Goal: Information Seeking & Learning: Learn about a topic

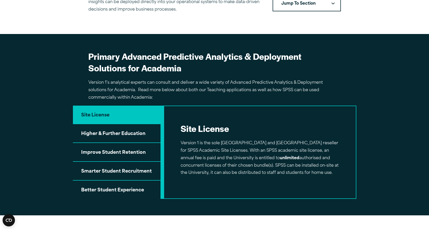
scroll to position [301, 0]
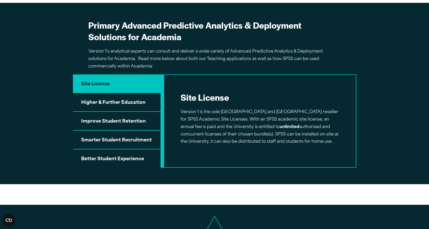
click at [114, 101] on button "Higher & Further Education" at bounding box center [117, 102] width 88 height 19
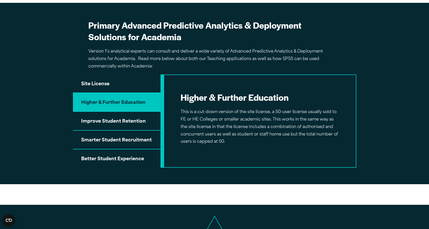
click at [0, 0] on fieldset "SPSS Newsletter" at bounding box center [0, 0] width 0 height 0
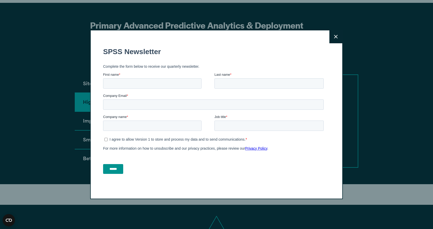
click at [336, 37] on button "Close" at bounding box center [335, 36] width 13 height 13
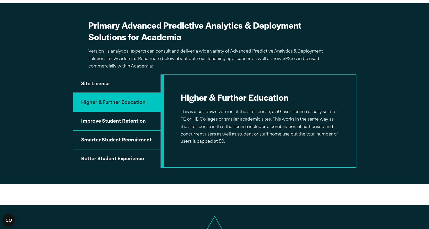
click at [86, 83] on button "Site License" at bounding box center [117, 83] width 88 height 19
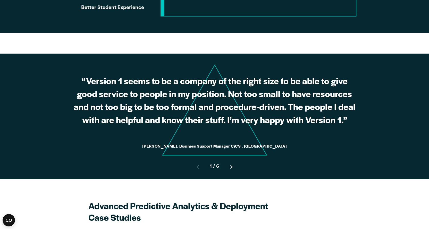
scroll to position [0, 0]
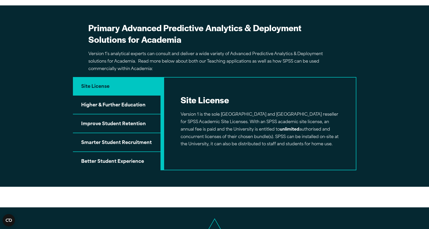
scroll to position [301, 0]
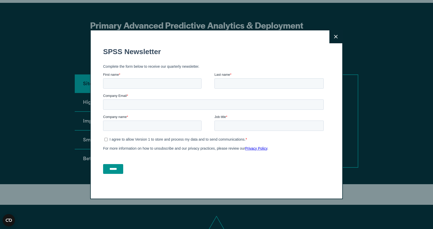
click at [334, 36] on icon at bounding box center [336, 37] width 4 height 4
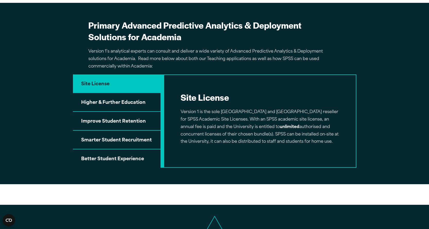
click at [94, 121] on button "Improve Student Retention" at bounding box center [117, 121] width 88 height 19
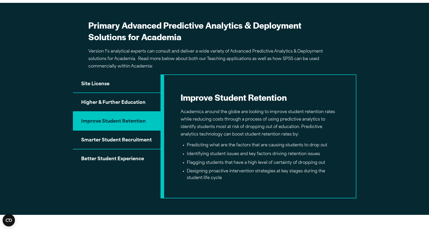
click at [109, 141] on button "Smarter Student Recruitment" at bounding box center [117, 140] width 88 height 19
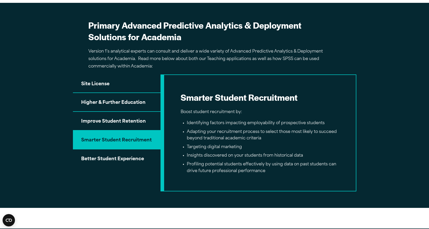
click at [107, 158] on button "Better Student Experience" at bounding box center [117, 158] width 88 height 18
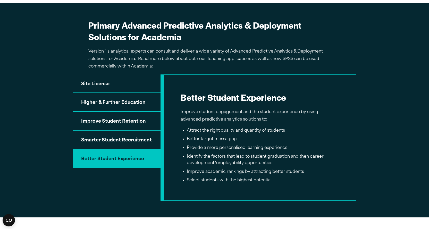
click at [129, 102] on button "Higher & Further Education" at bounding box center [117, 102] width 88 height 19
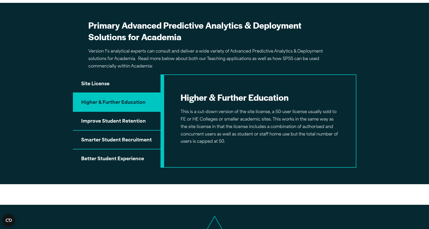
click at [129, 81] on button "Site License" at bounding box center [117, 83] width 88 height 19
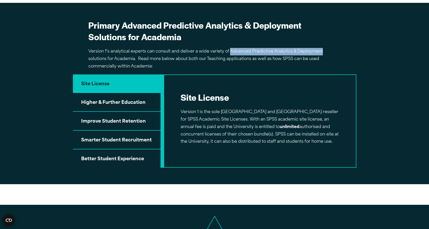
drag, startPoint x: 321, startPoint y: 51, endPoint x: 229, endPoint y: 51, distance: 92.0
click at [229, 51] on p "Version 1’s analytical experts can consult and deliver a wide variety of Advanc…" at bounding box center [214, 59] width 252 height 22
